Goal: Information Seeking & Learning: Learn about a topic

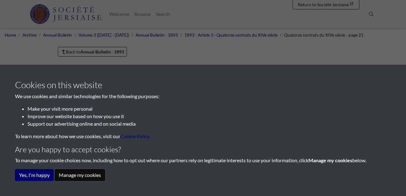
click at [71, 176] on button "Manage my cookies" at bounding box center [80, 175] width 50 height 12
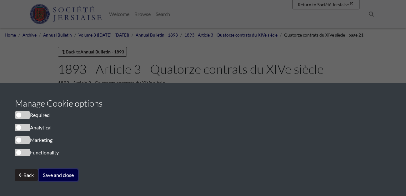
click at [53, 175] on button "Save and close" at bounding box center [58, 175] width 39 height 12
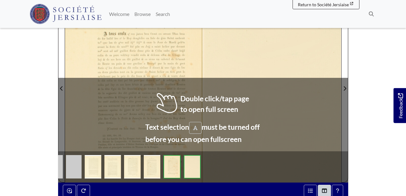
scroll to position [143, 0]
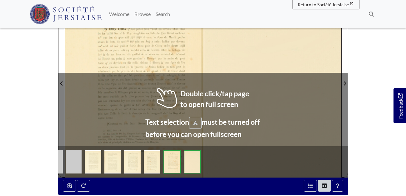
click at [156, 69] on div at bounding box center [134, 79] width 138 height 195
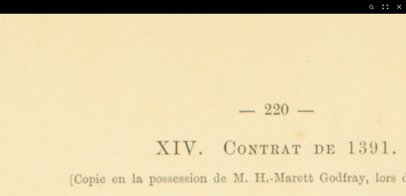
click at [384, 8] on button at bounding box center [386, 7] width 14 height 14
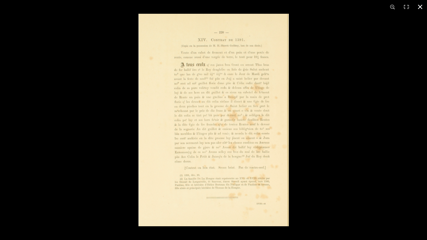
click at [312, 111] on div at bounding box center [352, 134] width 427 height 240
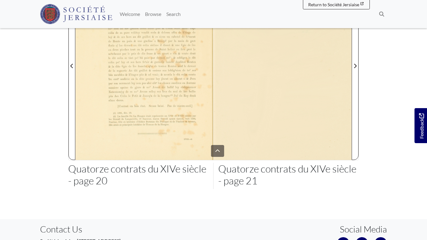
click at [177, 105] on html "Menu" at bounding box center [213, 80] width 427 height 446
drag, startPoint x: 239, startPoint y: 110, endPoint x: 249, endPoint y: 173, distance: 63.7
click at [243, 163] on html "Menu" at bounding box center [213, 80] width 427 height 446
click at [218, 151] on html "Menu" at bounding box center [213, 80] width 427 height 446
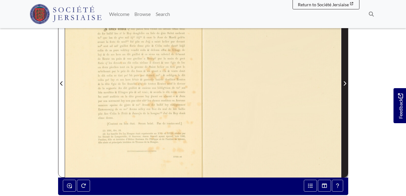
click at [345, 83] on icon "Next Page" at bounding box center [344, 83] width 3 height 5
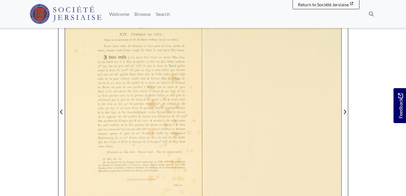
scroll to position [71, 0]
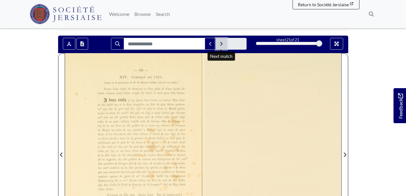
click at [221, 44] on icon "Next Match" at bounding box center [221, 43] width 3 height 5
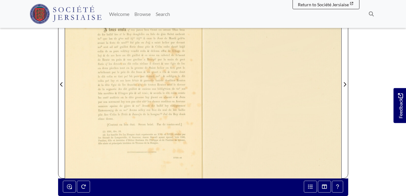
scroll to position [143, 0]
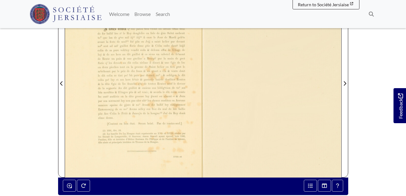
click at [156, 91] on div at bounding box center [134, 79] width 138 height 195
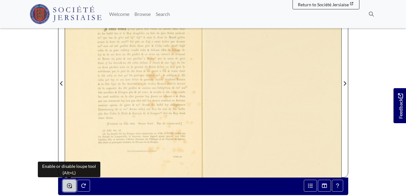
click at [70, 187] on icon "Enable or disable loupe tool (Alt+L)" at bounding box center [69, 185] width 5 height 5
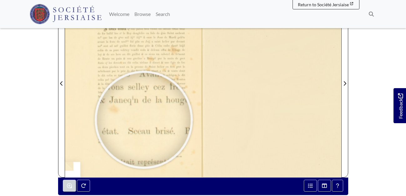
click at [144, 120] on div at bounding box center [144, 120] width 94 height 94
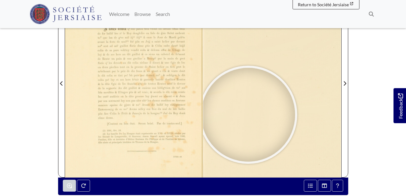
click at [248, 115] on div at bounding box center [248, 115] width 94 height 94
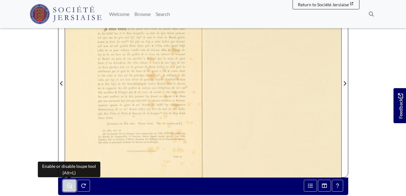
click at [73, 188] on button "Enable or disable loupe tool (Alt+L)" at bounding box center [69, 186] width 13 height 12
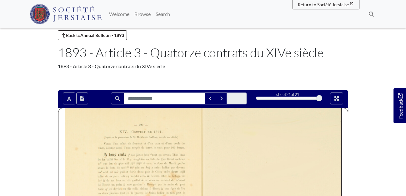
scroll to position [0, 0]
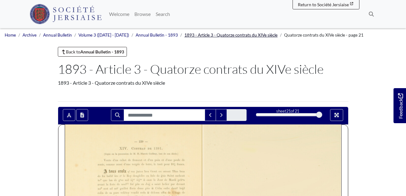
click at [235, 35] on link "1893 - Article 3 - Quatorze contrats du XIVe siècle" at bounding box center [231, 35] width 93 height 5
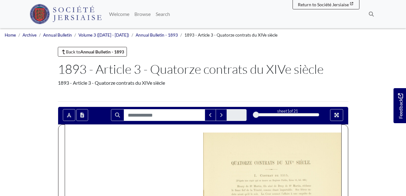
scroll to position [107, 0]
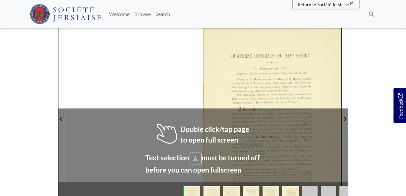
click at [297, 96] on div at bounding box center [272, 115] width 138 height 195
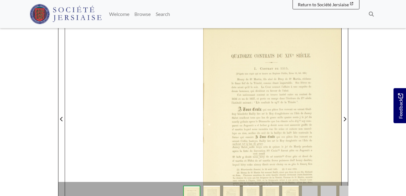
click at [263, 122] on div at bounding box center [272, 115] width 138 height 195
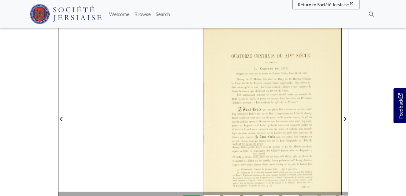
click at [263, 122] on div at bounding box center [272, 115] width 138 height 195
